Goal: Task Accomplishment & Management: Use online tool/utility

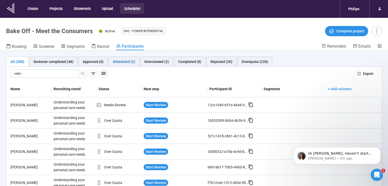
click at [119, 63] on div "Scheduled (2)" at bounding box center [124, 62] width 22 height 6
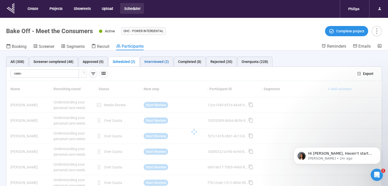
click at [150, 64] on div "Interviewed (2)" at bounding box center [156, 62] width 24 height 6
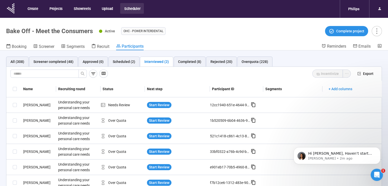
click at [156, 63] on div "Interviewed (2)" at bounding box center [156, 62] width 24 height 6
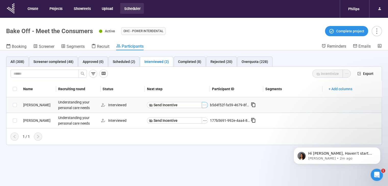
click at [206, 105] on icon "ellipsis" at bounding box center [205, 105] width 4 height 4
click at [199, 151] on div "All (308) Screener completed (48) Approved (0) Scheduled (2) Interviewed (2) Co…" at bounding box center [194, 127] width 388 height 154
click at [104, 46] on span "Recruit" at bounding box center [103, 46] width 12 height 5
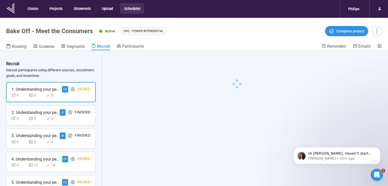
scroll to position [153, 0]
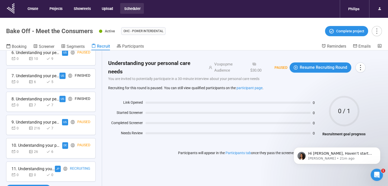
click at [79, 170] on div "Recruiting" at bounding box center [80, 169] width 20 height 6
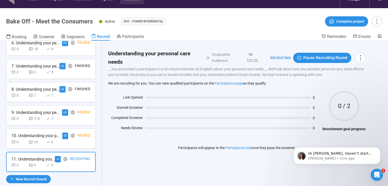
scroll to position [18, 0]
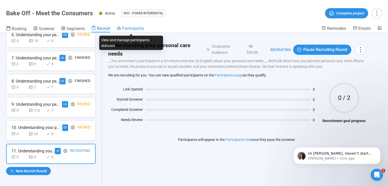
click at [133, 28] on span "Participants" at bounding box center [133, 28] width 22 height 5
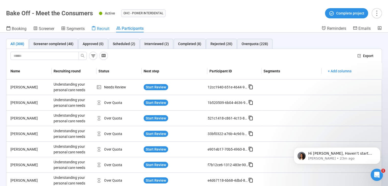
click at [101, 28] on span "Recruit" at bounding box center [103, 28] width 12 height 5
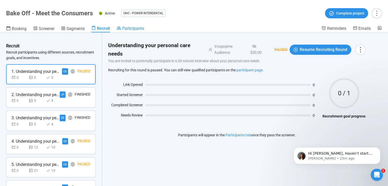
click at [129, 31] on link "Participants" at bounding box center [130, 29] width 27 height 6
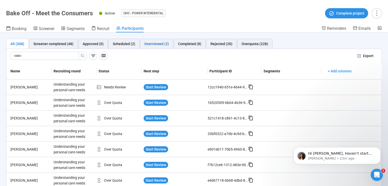
click at [149, 45] on div "Interviewed (2)" at bounding box center [156, 44] width 24 height 6
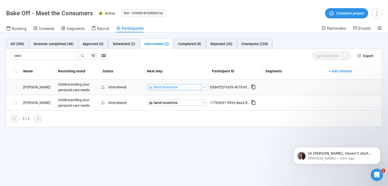
click at [165, 87] on span "Send Incentive" at bounding box center [166, 87] width 24 height 6
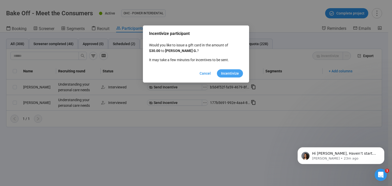
click at [229, 75] on span "Incentivize" at bounding box center [230, 74] width 18 height 6
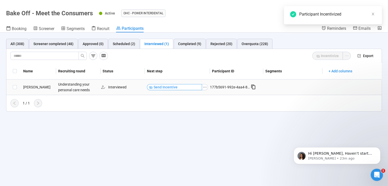
click at [171, 88] on span "Send Incentive" at bounding box center [166, 87] width 24 height 6
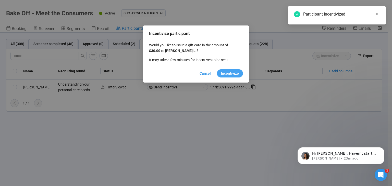
click at [231, 73] on span "Incentivize" at bounding box center [230, 74] width 18 height 6
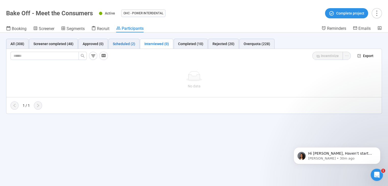
click at [128, 44] on div "Scheduled (2)" at bounding box center [124, 44] width 22 height 6
